Goal: Transaction & Acquisition: Download file/media

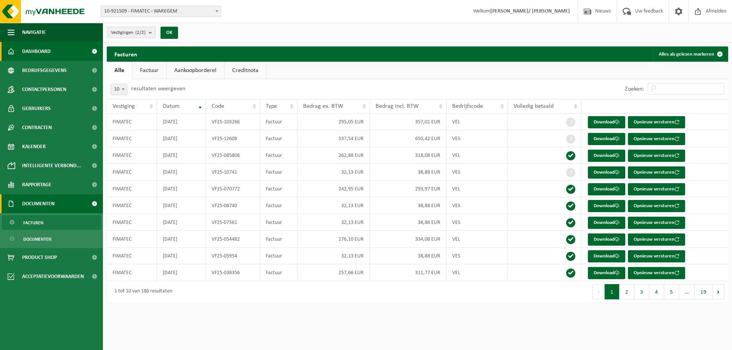
click at [48, 53] on span "Dashboard" at bounding box center [36, 51] width 29 height 19
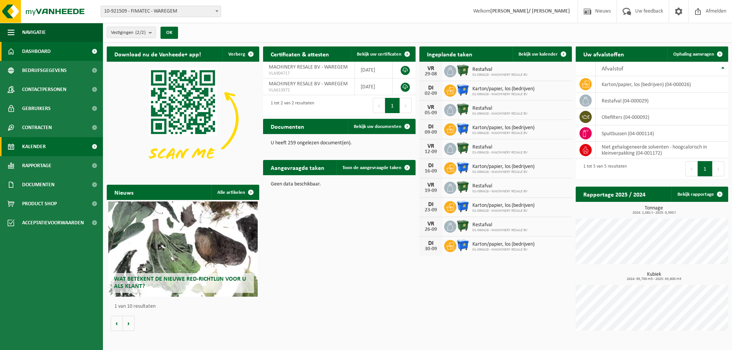
click at [45, 144] on span "Kalender" at bounding box center [34, 146] width 24 height 19
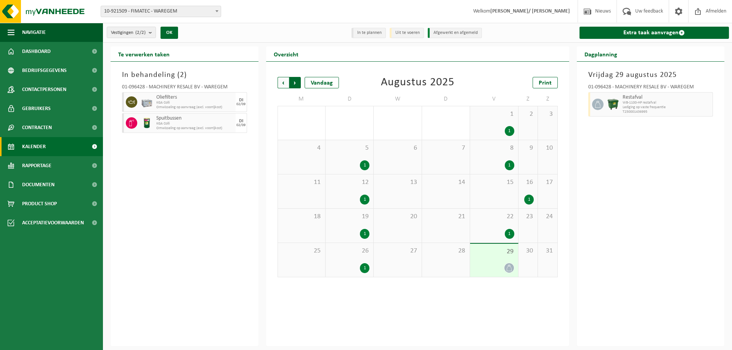
click at [285, 82] on span "Vorige" at bounding box center [282, 82] width 11 height 11
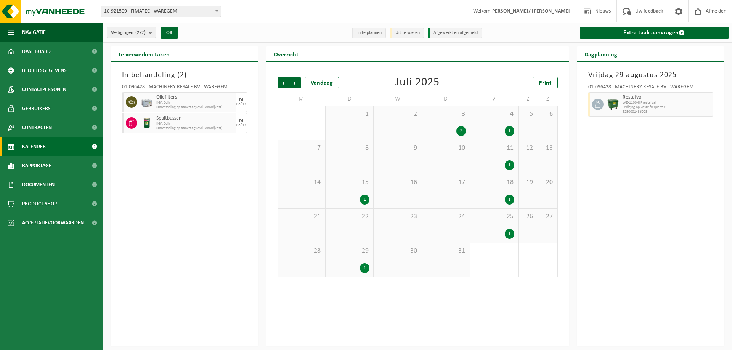
click at [463, 131] on div "2" at bounding box center [461, 131] width 10 height 10
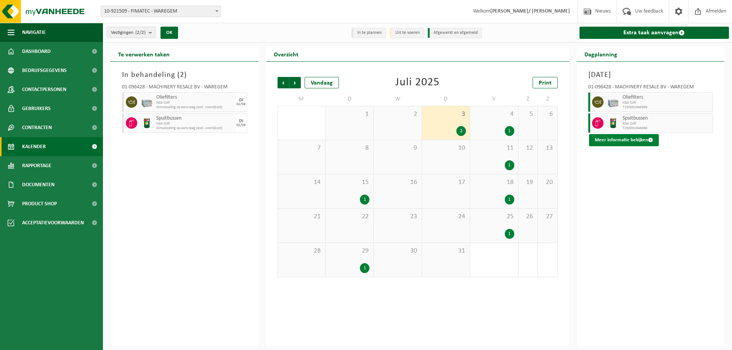
click at [610, 138] on button "Meer informatie bekijken" at bounding box center [624, 140] width 70 height 12
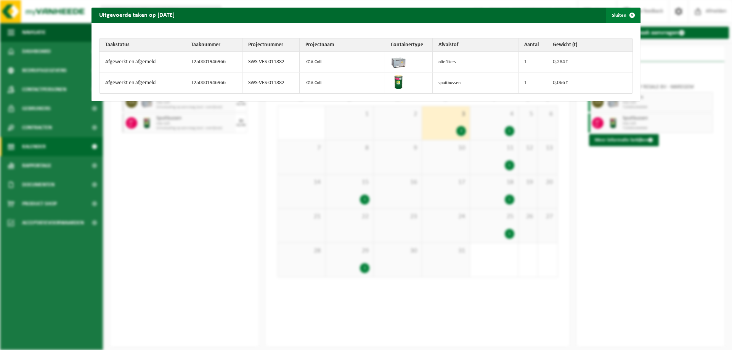
click at [616, 16] on button "Sluiten" at bounding box center [623, 15] width 34 height 15
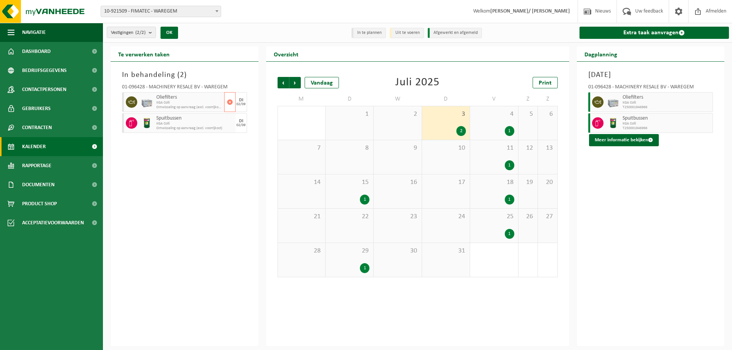
click at [198, 109] on span "Omwisseling op aanvraag (excl. voorrijkost)" at bounding box center [189, 107] width 66 height 5
click at [191, 132] on div "Spuitbussen KGA Colli Omwisseling op aanvraag (excl. voorrijkost)" at bounding box center [189, 123] width 70 height 20
click at [620, 106] on div "Oliefilters KGA Colli T250001946966" at bounding box center [666, 102] width 93 height 20
click at [625, 122] on span "KGA Colli" at bounding box center [666, 124] width 88 height 5
click at [28, 58] on span "Dashboard" at bounding box center [36, 51] width 29 height 19
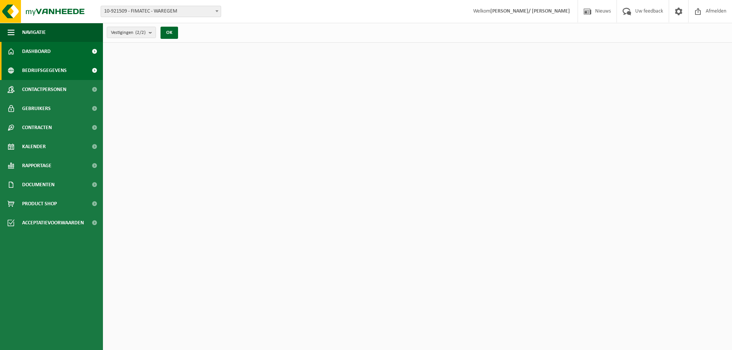
click at [25, 73] on span "Bedrijfsgegevens" at bounding box center [44, 70] width 45 height 19
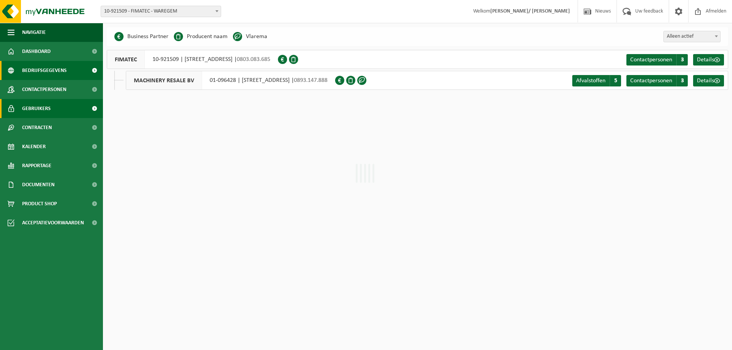
click at [24, 99] on span "Gebruikers" at bounding box center [36, 108] width 29 height 19
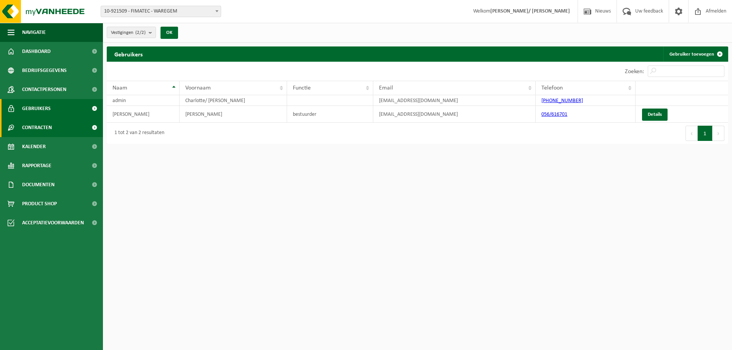
click at [29, 122] on span "Contracten" at bounding box center [37, 127] width 30 height 19
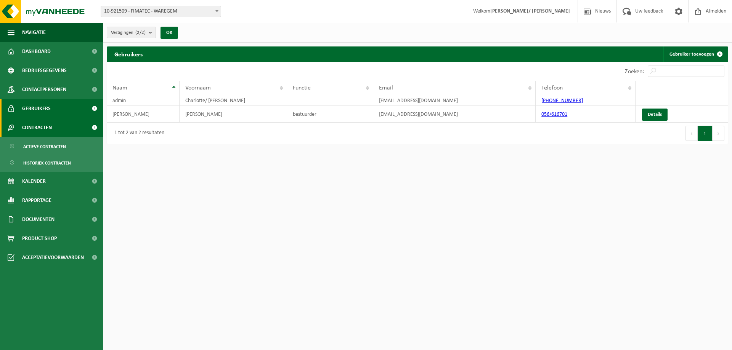
click at [29, 123] on span "Contracten" at bounding box center [37, 127] width 30 height 19
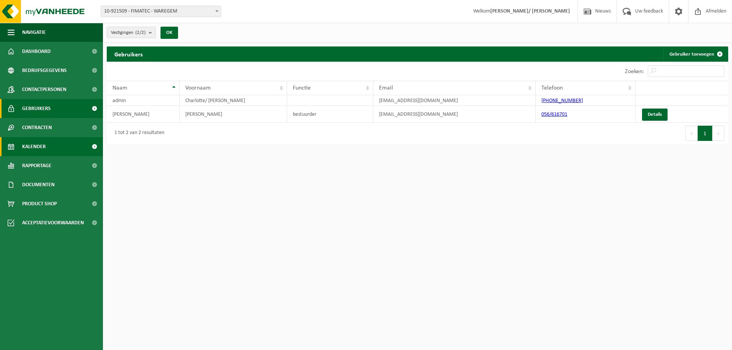
click at [40, 150] on span "Kalender" at bounding box center [34, 146] width 24 height 19
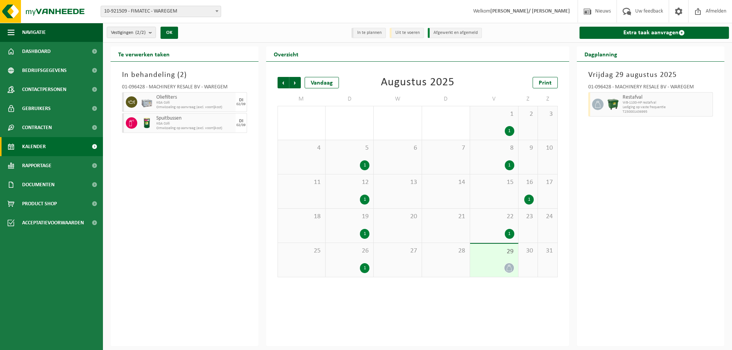
click at [43, 164] on span "Rapportage" at bounding box center [36, 165] width 29 height 19
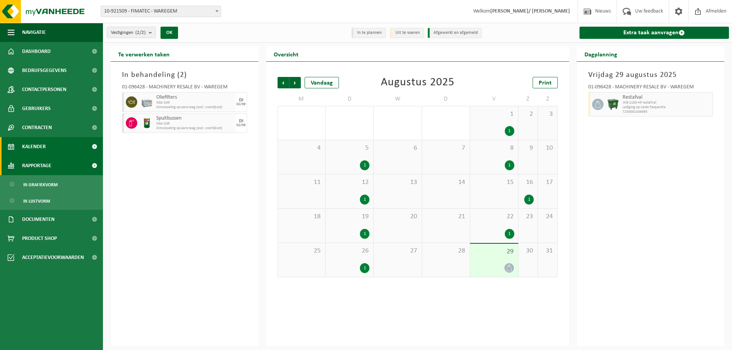
click at [42, 165] on span "Rapportage" at bounding box center [36, 165] width 29 height 19
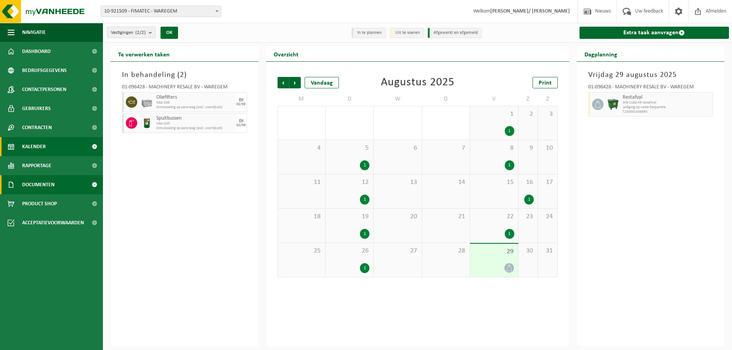
click at [43, 179] on span "Documenten" at bounding box center [38, 184] width 32 height 19
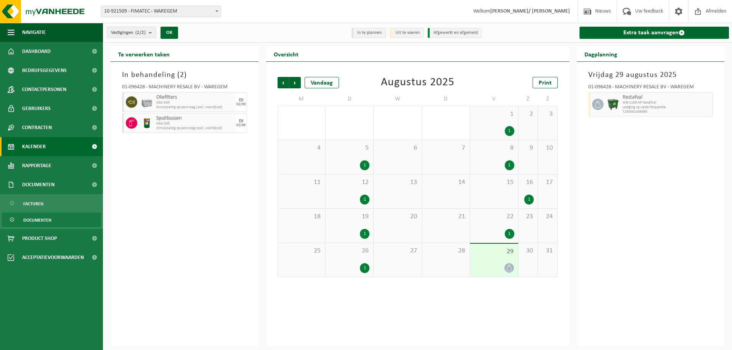
click at [42, 223] on span "Documenten" at bounding box center [37, 220] width 28 height 14
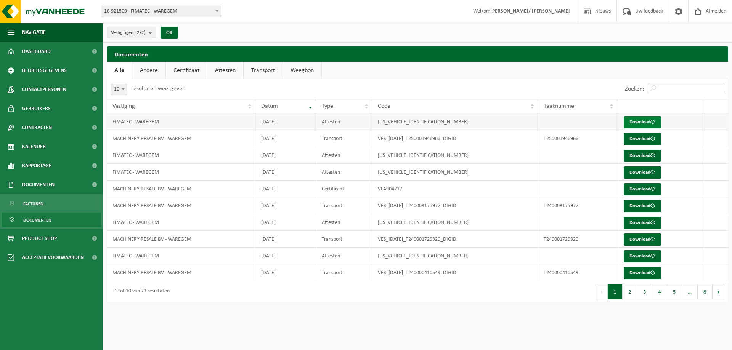
click at [647, 125] on link "Download" at bounding box center [641, 122] width 37 height 12
click at [630, 139] on link "Download" at bounding box center [641, 139] width 37 height 12
